Goal: Task Accomplishment & Management: Use online tool/utility

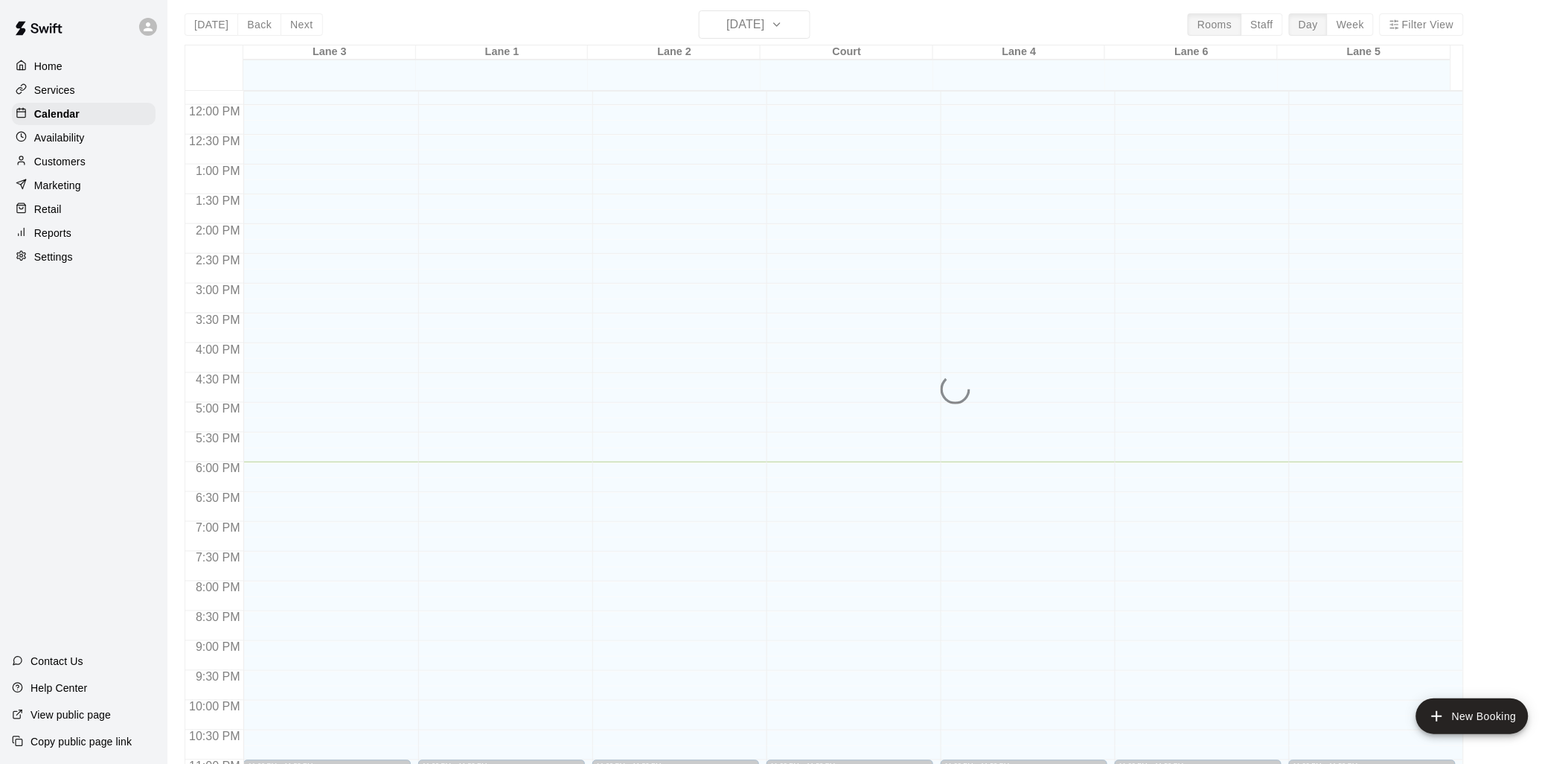
scroll to position [24, 0]
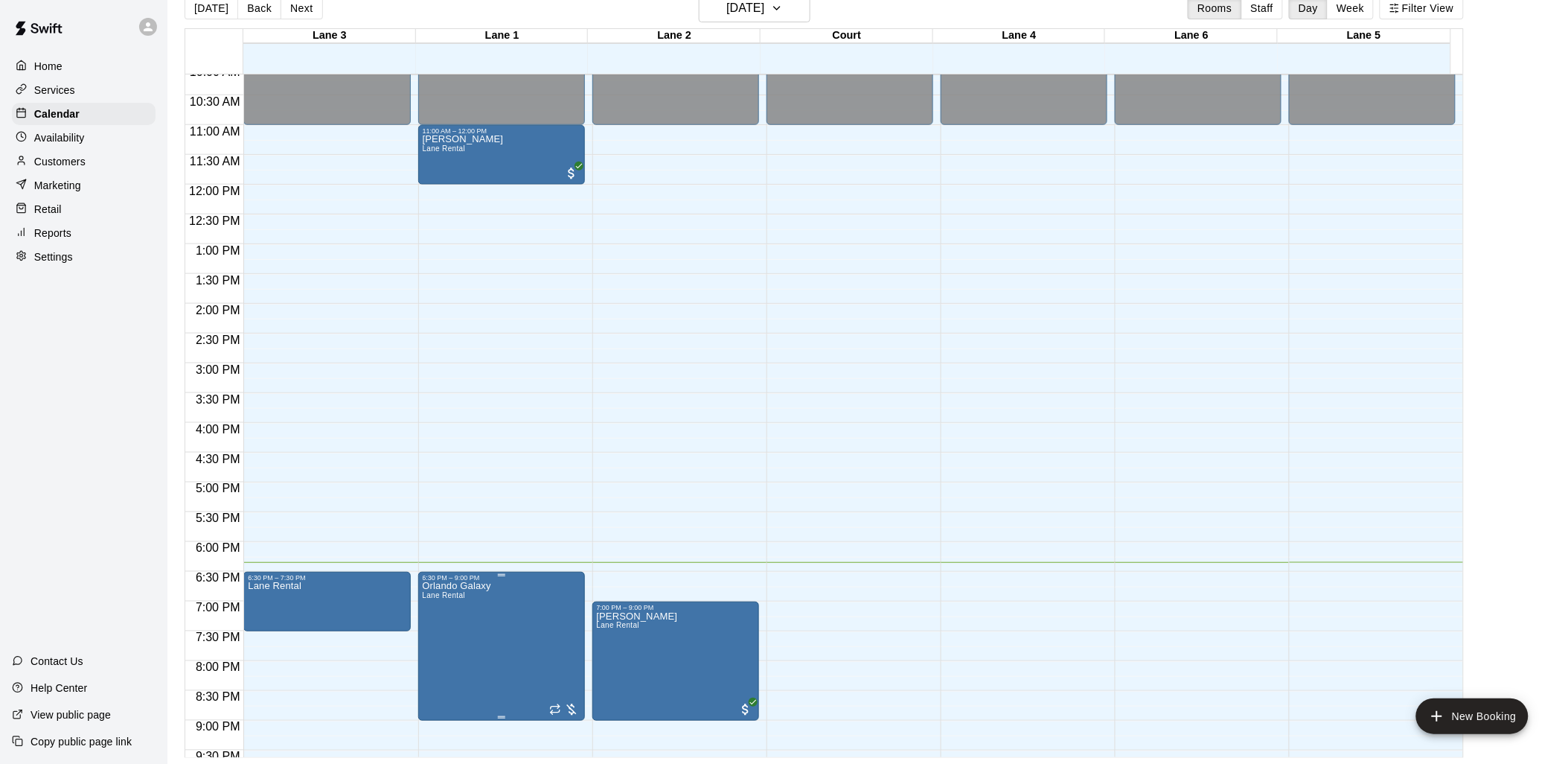
scroll to position [747, 0]
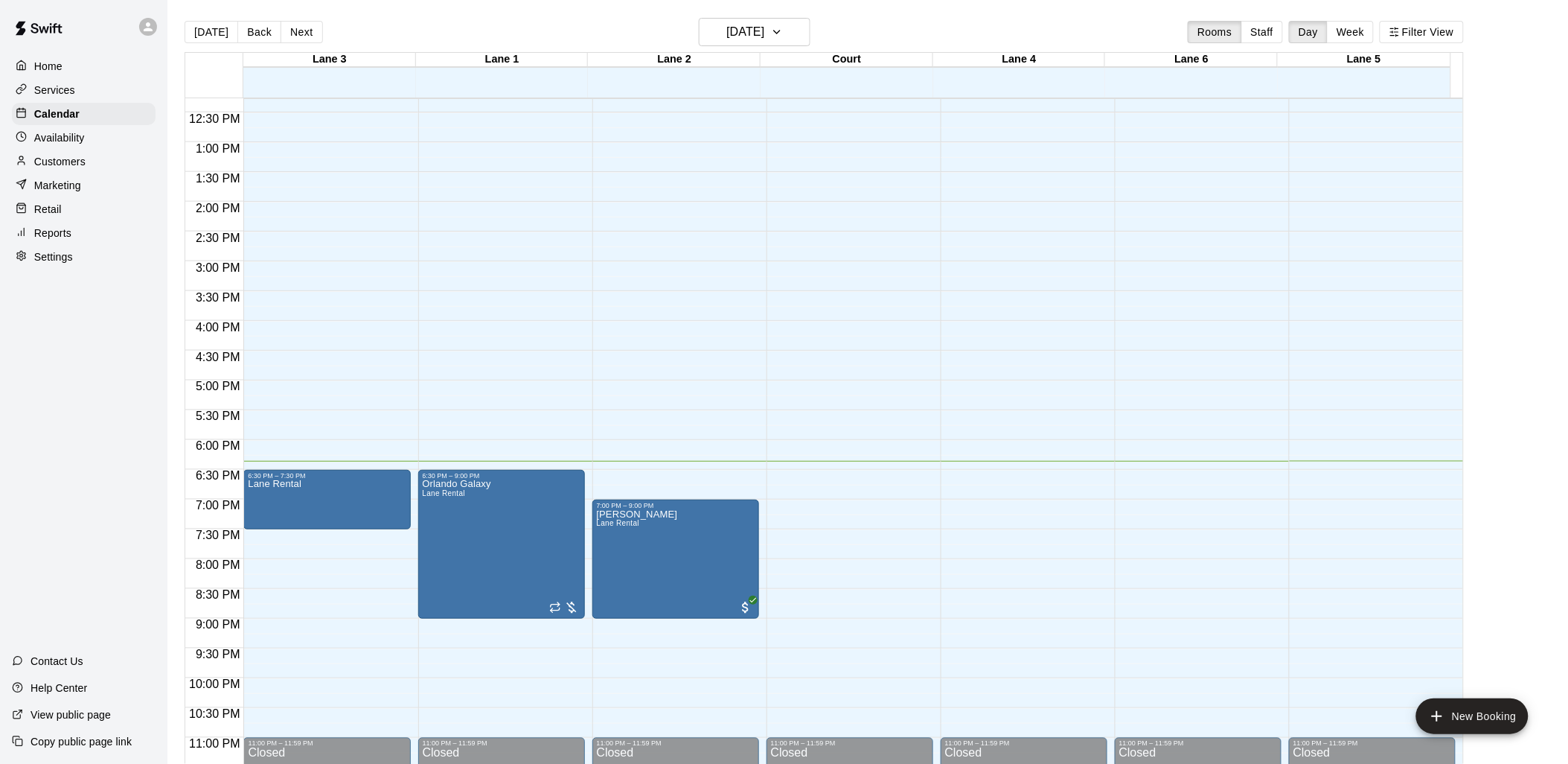
scroll to position [747, 0]
